Goal: Task Accomplishment & Management: Use online tool/utility

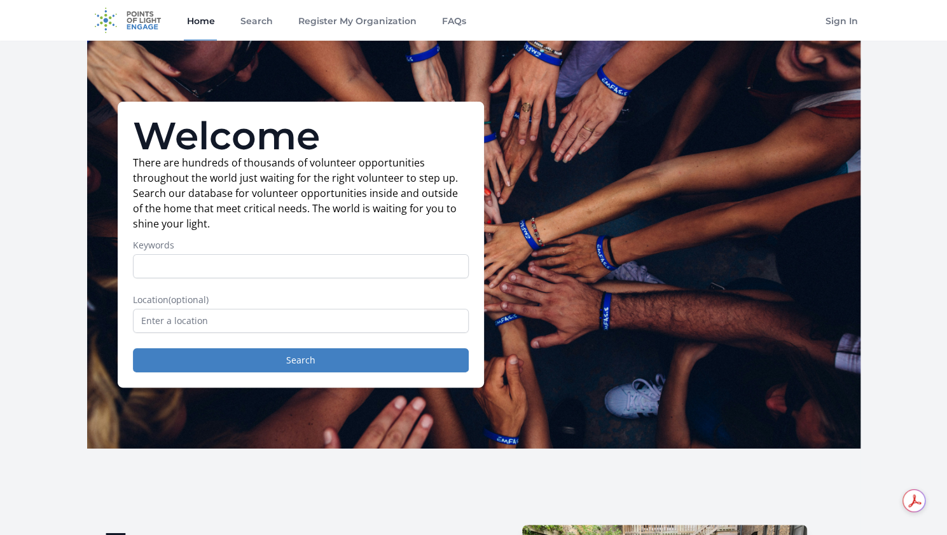
click at [554, 235] on div "Welcome There are hundreds of thousands of volunteer opportunities throughout t…" at bounding box center [473, 245] width 773 height 408
click at [626, 220] on div "Welcome There are hundreds of thousands of volunteer opportunities throughout t…" at bounding box center [473, 245] width 773 height 408
click at [327, 261] on input "Keywords" at bounding box center [301, 266] width 336 height 24
type input "animals dogs cats"
click at [133, 348] on button "Search" at bounding box center [301, 360] width 336 height 24
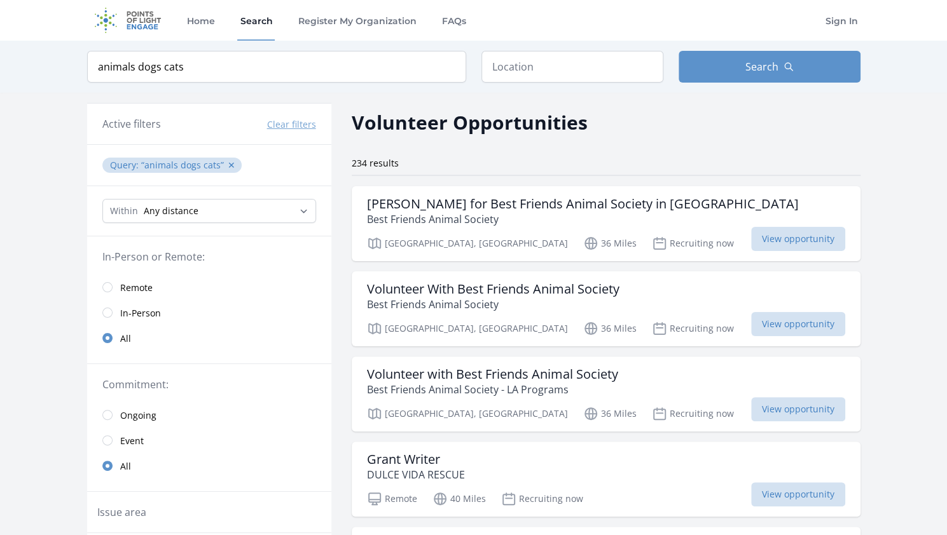
scroll to position [64, 0]
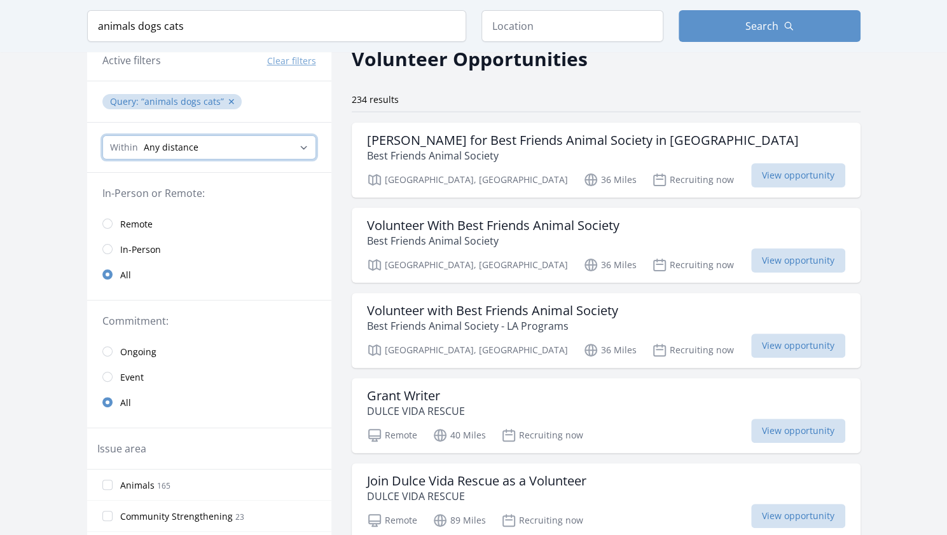
click at [205, 144] on select "Any distance , 5 Miles , 20 Miles , 50 Miles , 100 Miles" at bounding box center [209, 147] width 214 height 24
select select "32186"
click at [102, 135] on select "Any distance , 5 Miles , 20 Miles , 50 Miles , 100 Miles" at bounding box center [209, 147] width 214 height 24
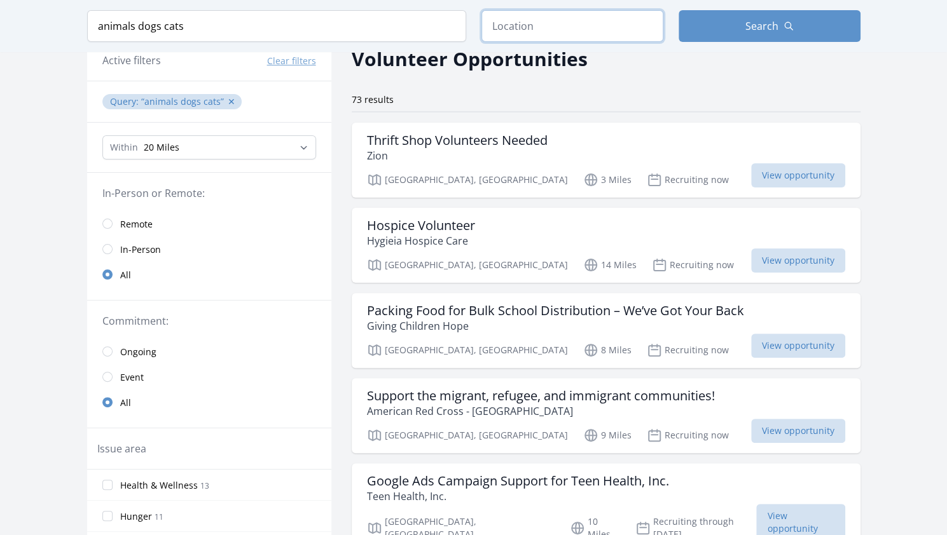
click at [552, 30] on input "text" at bounding box center [572, 26] width 182 height 32
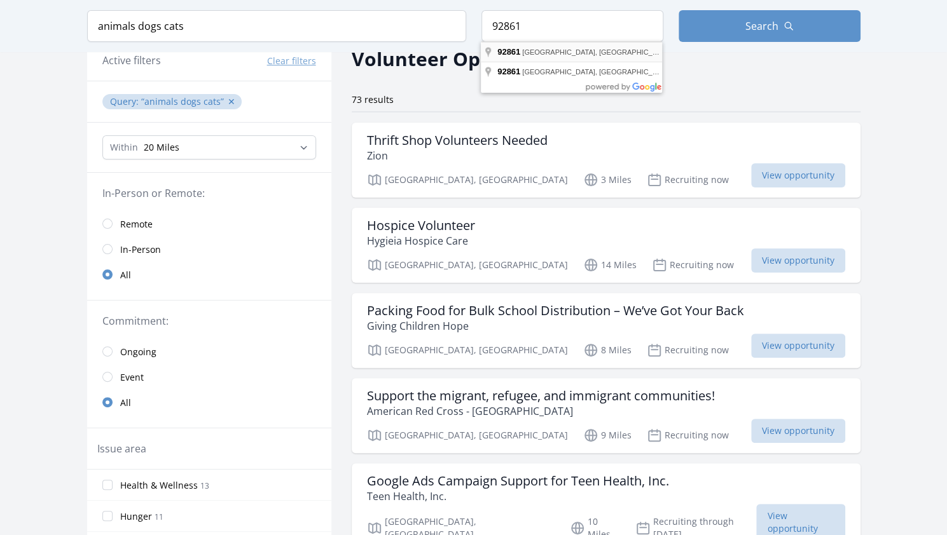
type input "[GEOGRAPHIC_DATA], [GEOGRAPHIC_DATA]"
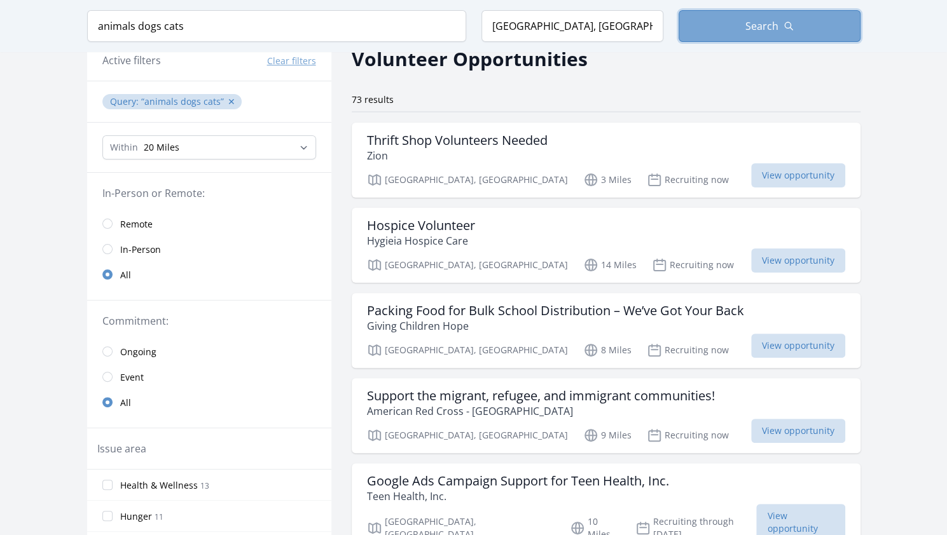
click at [739, 18] on button "Search" at bounding box center [769, 26] width 182 height 32
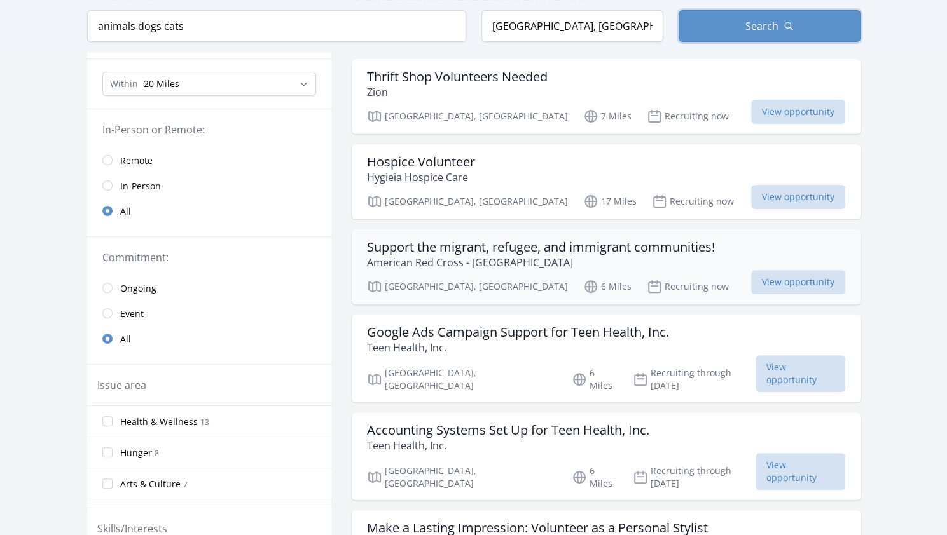
scroll to position [191, 0]
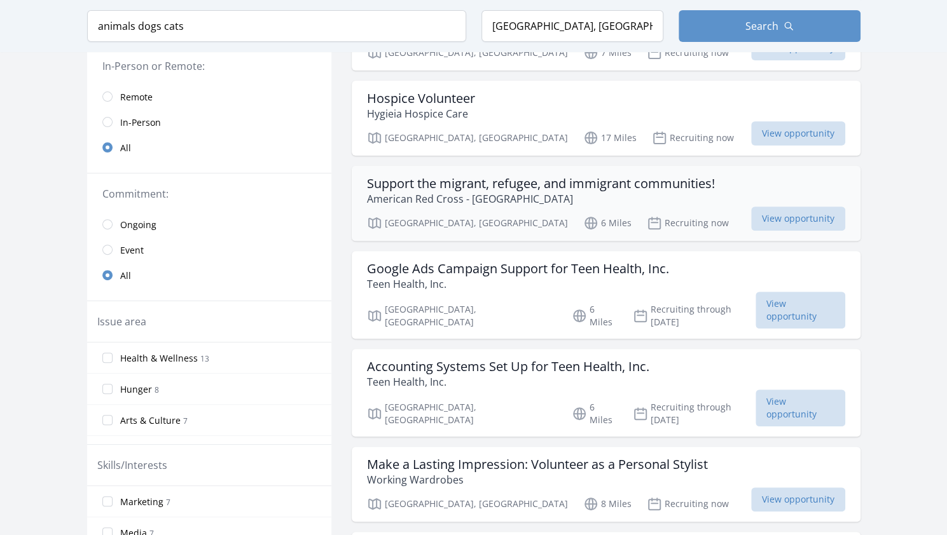
click at [526, 181] on h3 "Support the migrant, refugee, and immigrant communities!" at bounding box center [541, 183] width 348 height 15
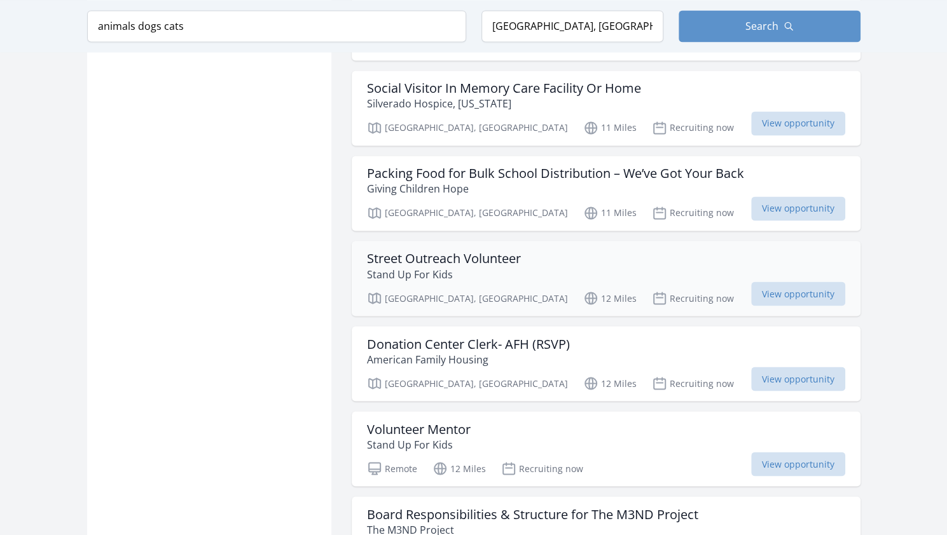
scroll to position [1208, 0]
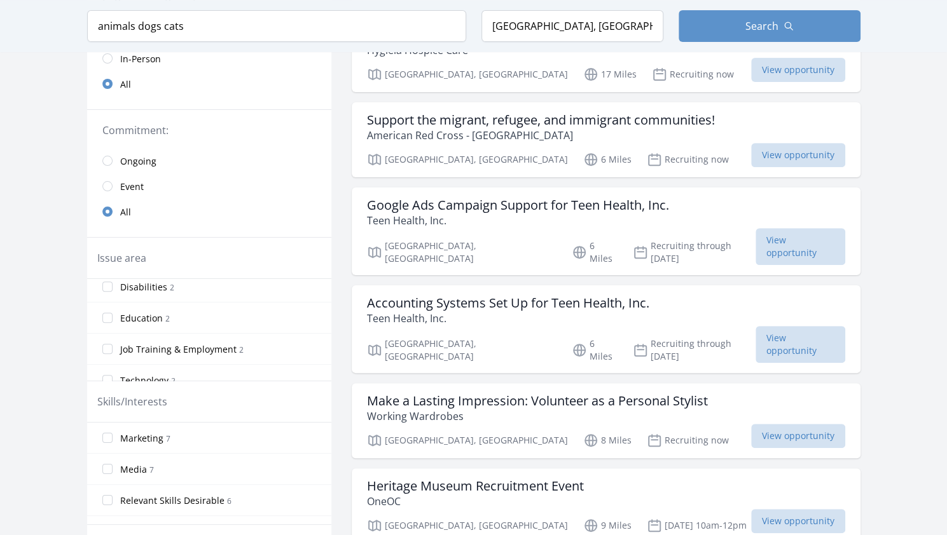
scroll to position [318, 0]
click at [105, 283] on input "Animals 2" at bounding box center [107, 288] width 10 height 10
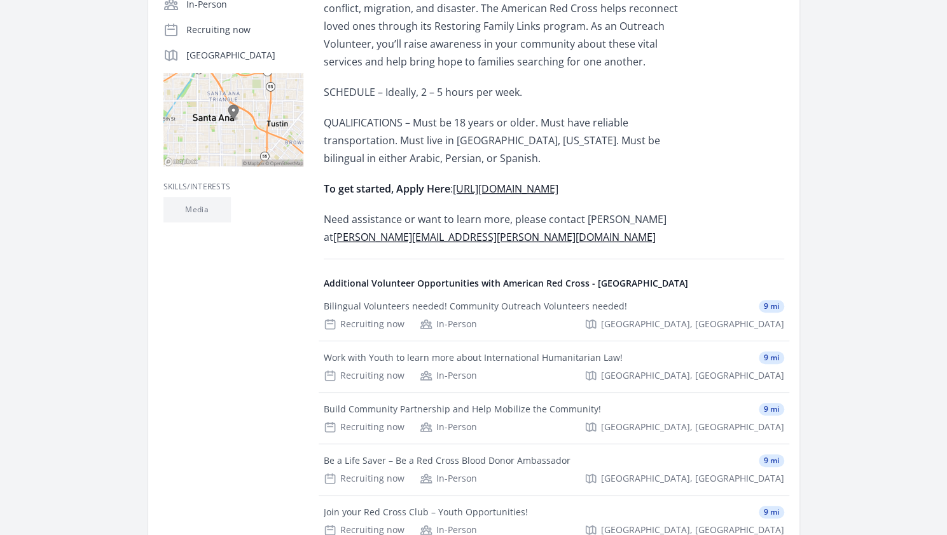
scroll to position [445, 0]
